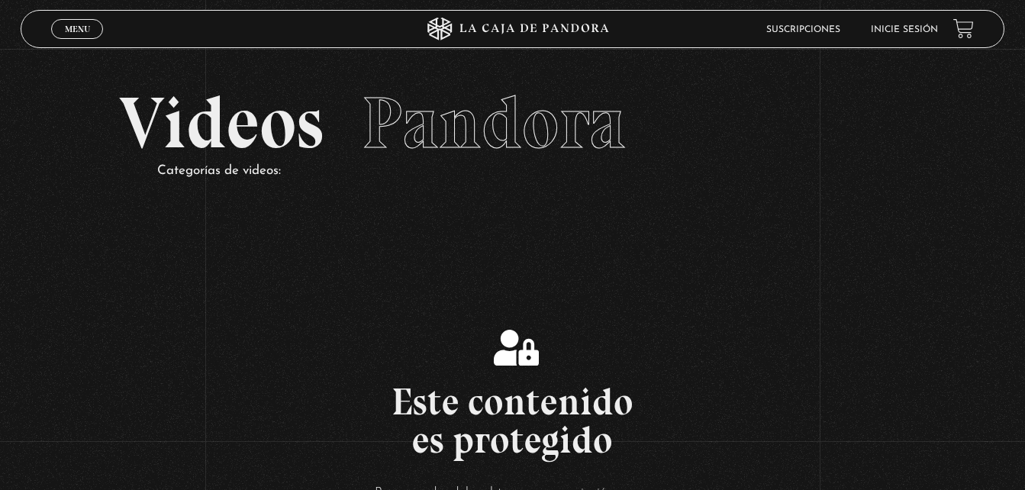
click at [66, 34] on span "Menu" at bounding box center [77, 28] width 25 height 9
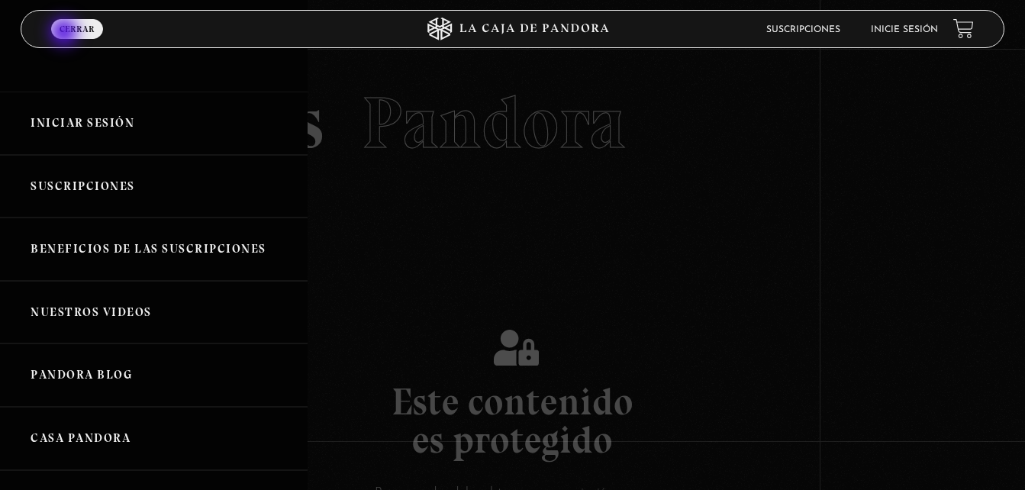
click at [113, 128] on link "Iniciar Sesión" at bounding box center [154, 123] width 308 height 63
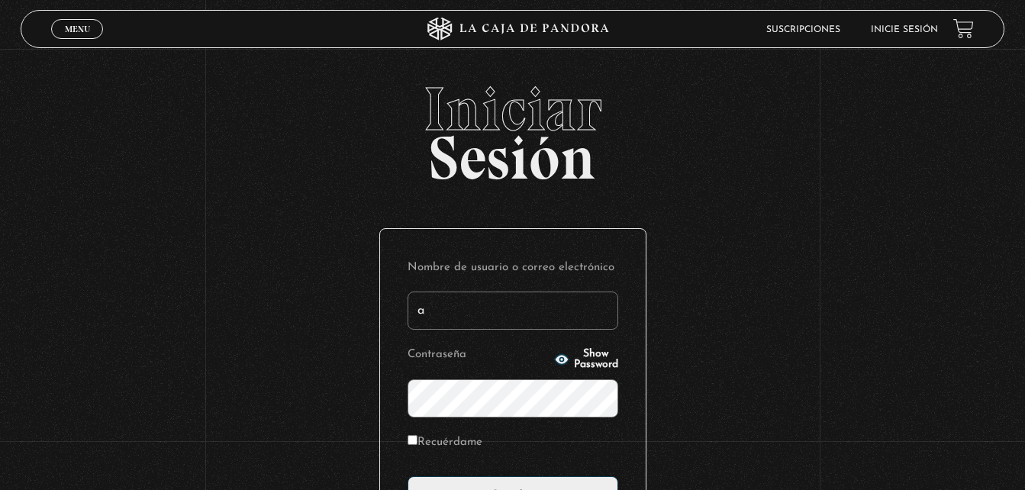
type input "[EMAIL_ADDRESS][DOMAIN_NAME]"
click at [408, 476] on input "Acceder" at bounding box center [513, 495] width 211 height 38
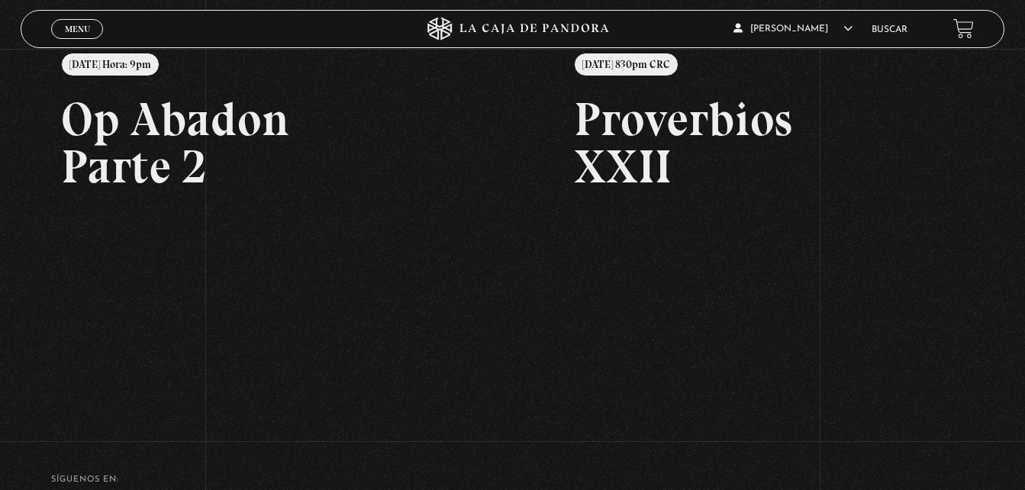
scroll to position [192, 0]
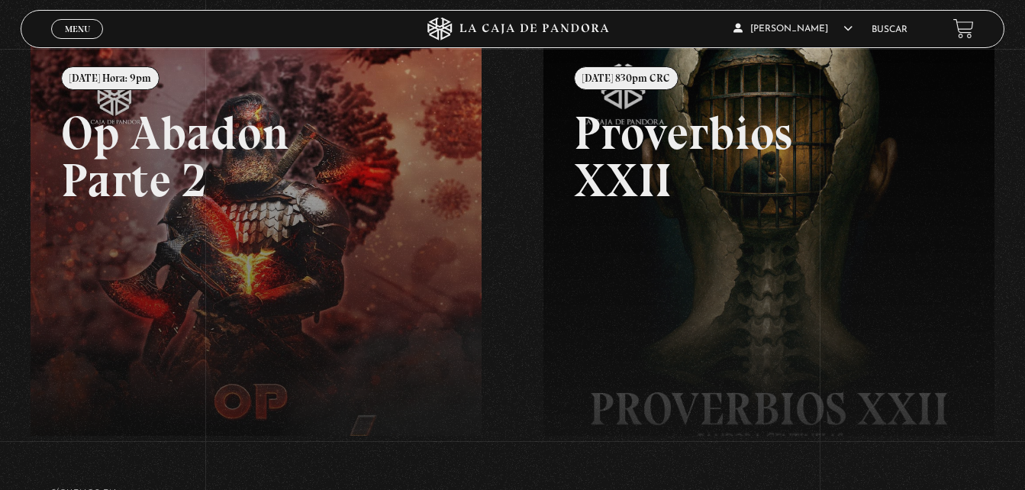
click at [83, 24] on span "Menu" at bounding box center [77, 28] width 25 height 9
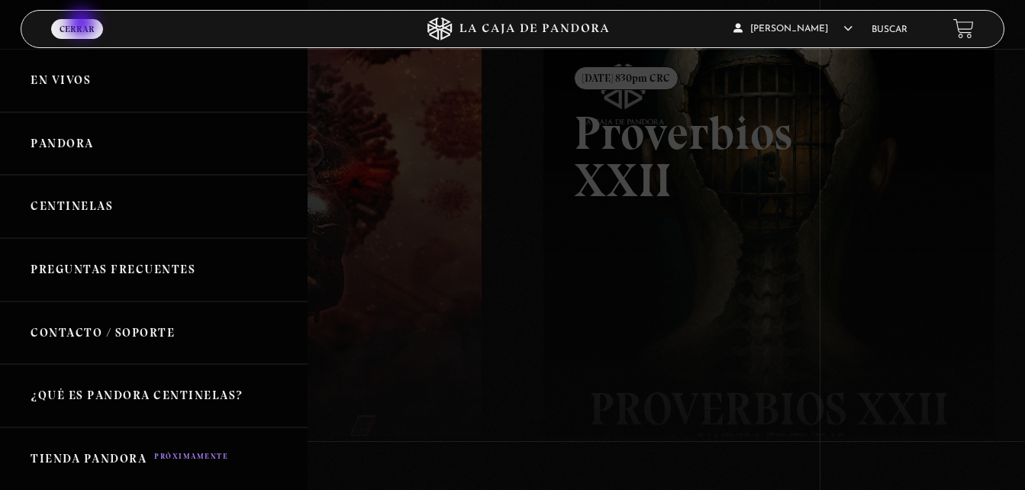
click at [63, 204] on link "Centinelas" at bounding box center [154, 206] width 308 height 63
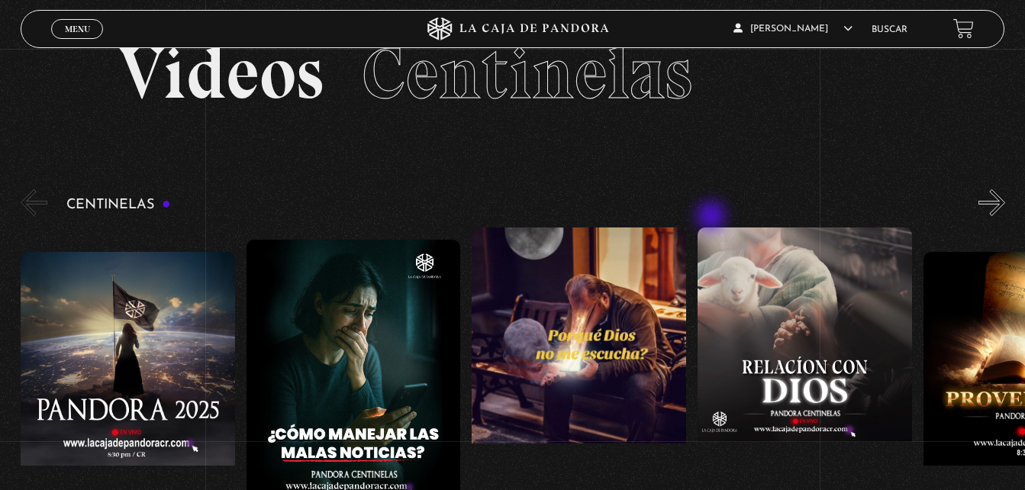
scroll to position [76, 0]
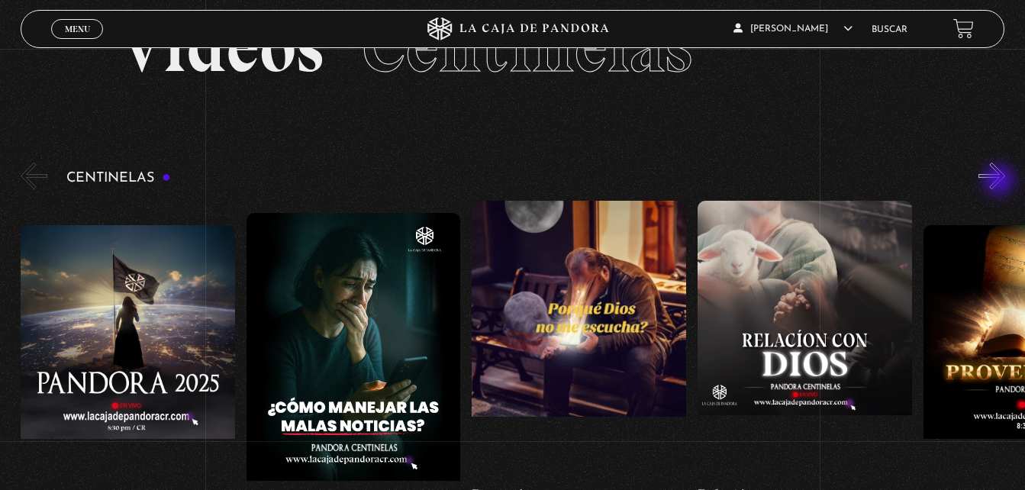
click at [1001, 182] on button "»" at bounding box center [992, 176] width 27 height 27
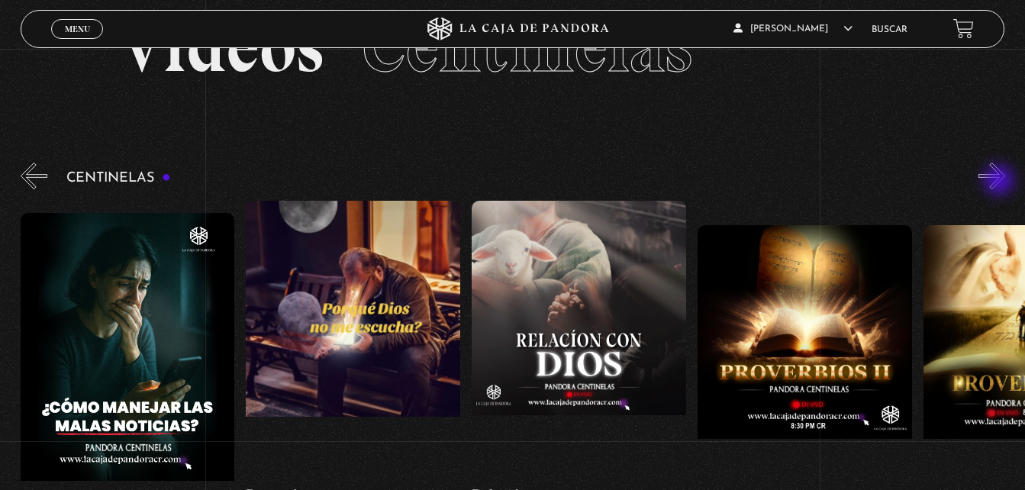
click at [1001, 182] on button "»" at bounding box center [992, 176] width 27 height 27
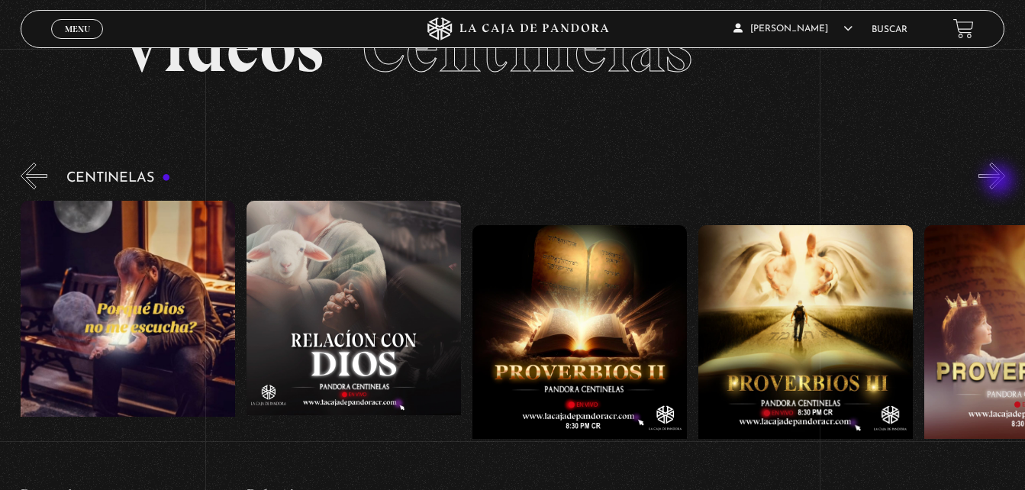
click at [1001, 182] on button "»" at bounding box center [992, 176] width 27 height 27
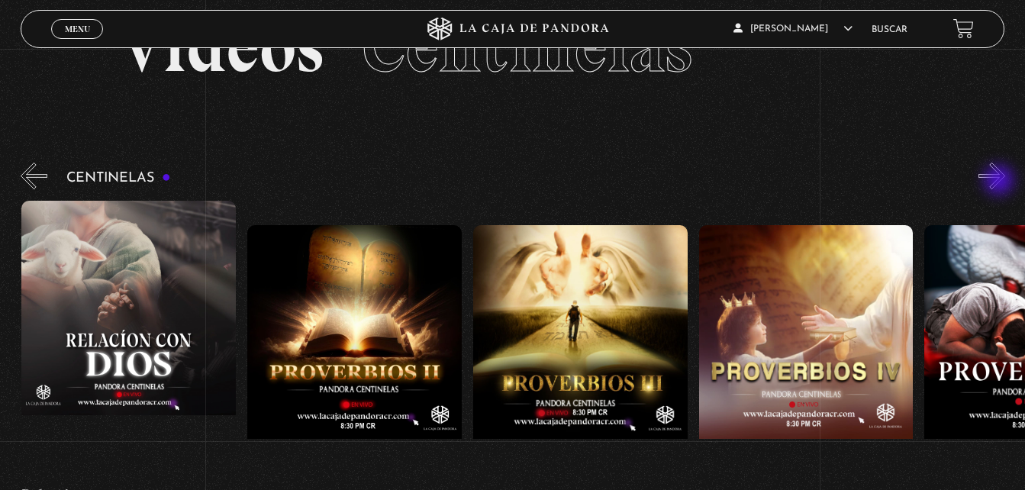
click at [1001, 182] on button "»" at bounding box center [992, 176] width 27 height 27
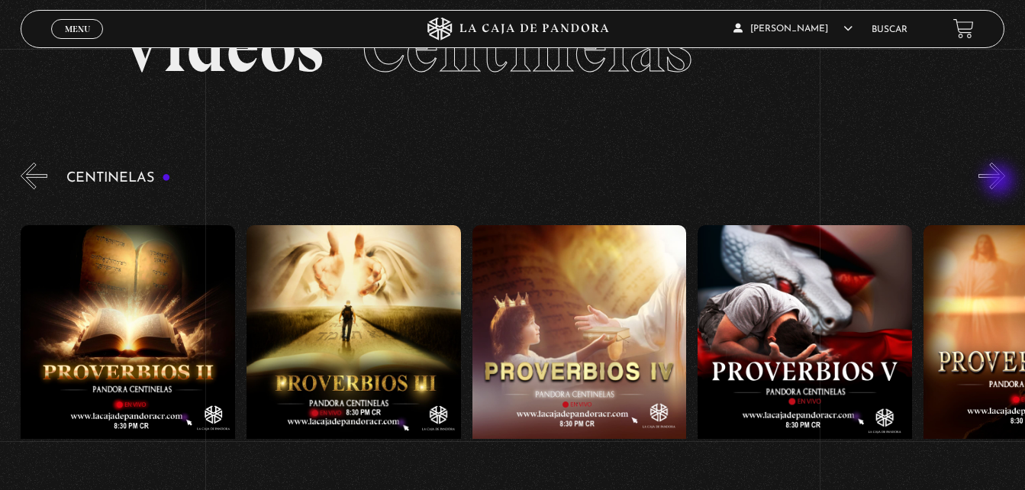
click at [1001, 182] on button "»" at bounding box center [992, 176] width 27 height 27
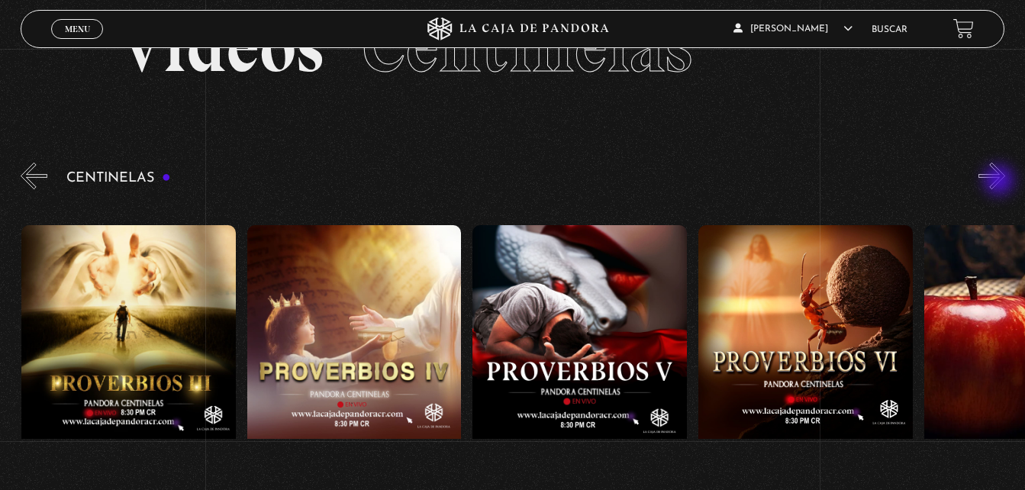
scroll to position [0, 1129]
click at [1001, 187] on button "»" at bounding box center [992, 176] width 27 height 27
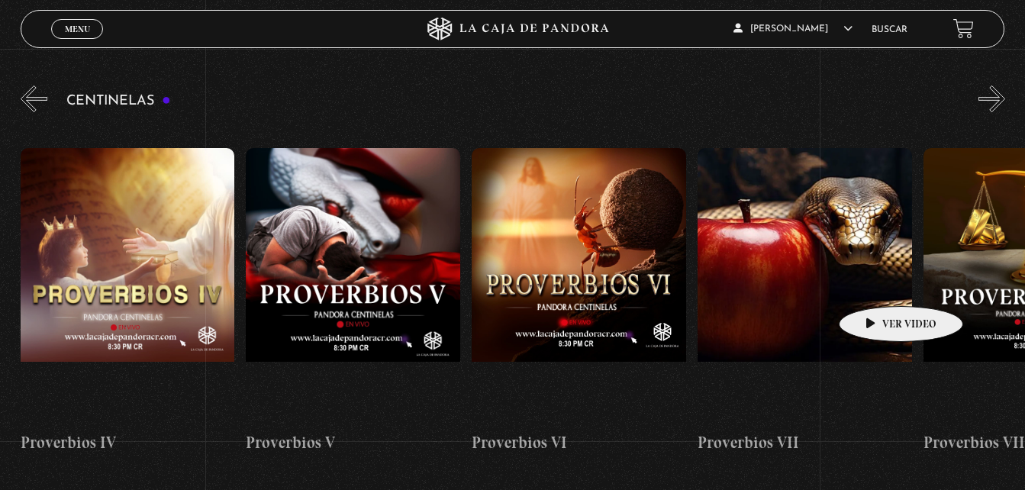
scroll to position [153, 0]
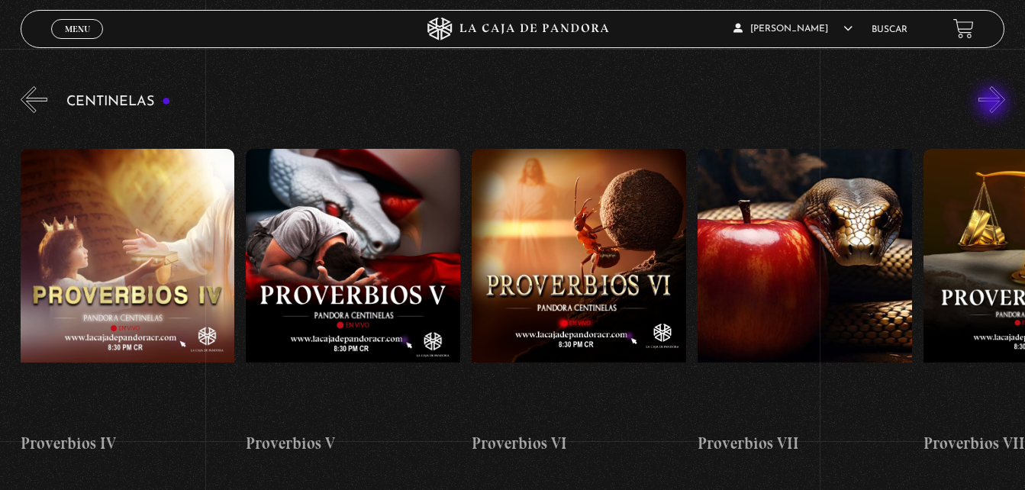
click at [994, 104] on button "»" at bounding box center [992, 99] width 27 height 27
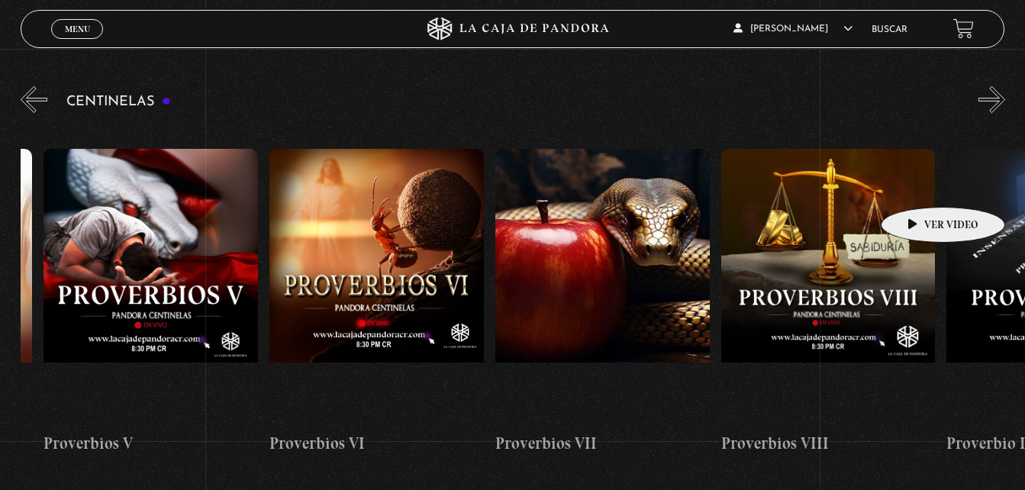
scroll to position [0, 1580]
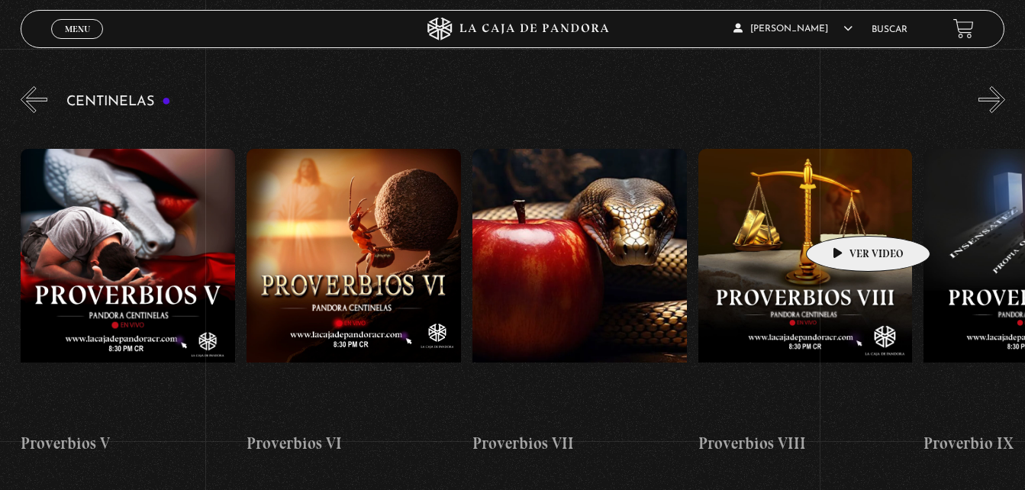
click at [844, 213] on figure at bounding box center [806, 286] width 215 height 275
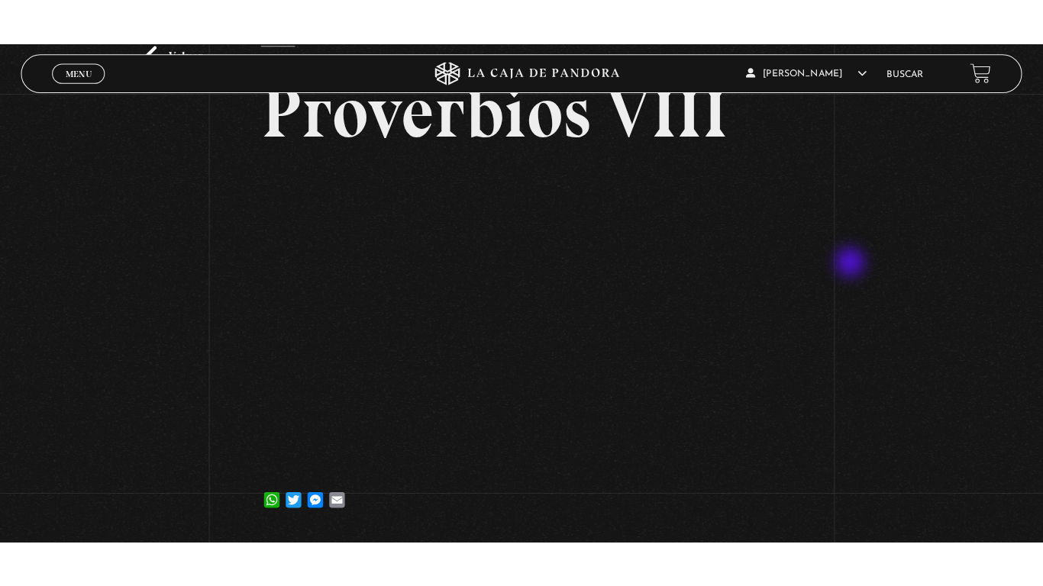
scroll to position [76, 0]
